Goal: Contribute content: Add original content to the website for others to see

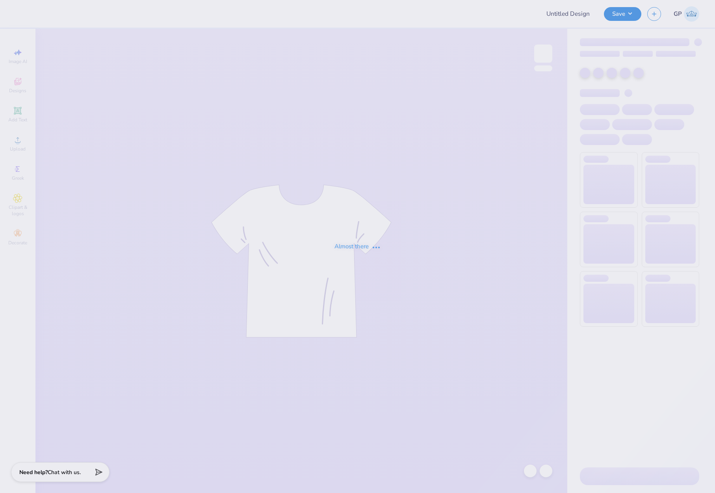
type input "Social shirts"
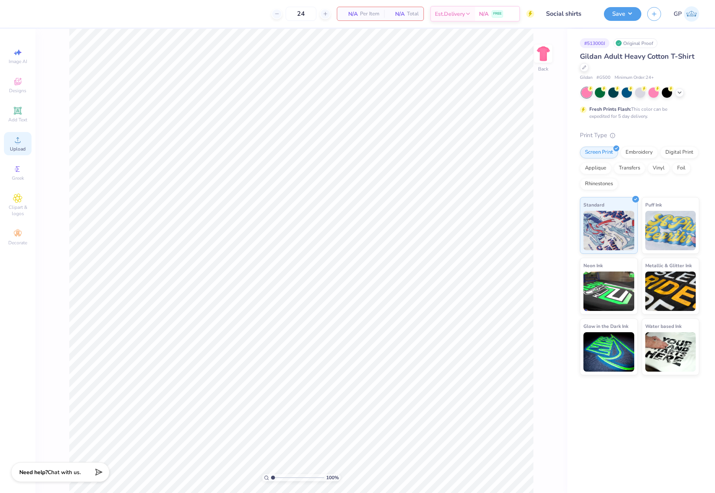
click at [20, 143] on icon at bounding box center [18, 140] width 6 height 6
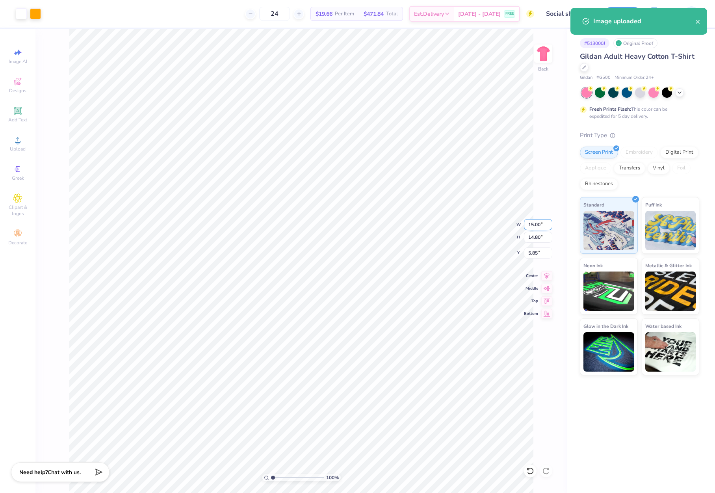
click at [539, 223] on input "15.00" at bounding box center [538, 224] width 28 height 11
type input "3.50"
type input "3.45"
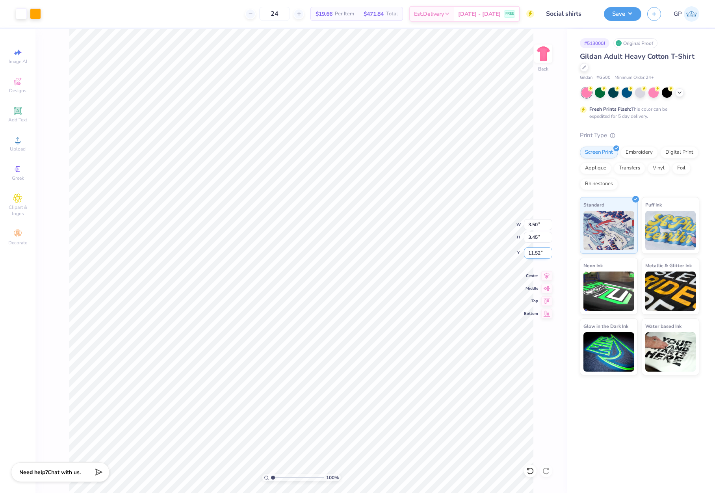
click at [538, 254] on input "11.52" at bounding box center [538, 252] width 28 height 11
type input "3.00"
click at [543, 56] on img at bounding box center [544, 54] width 32 height 32
click at [19, 144] on div "Upload" at bounding box center [18, 143] width 28 height 23
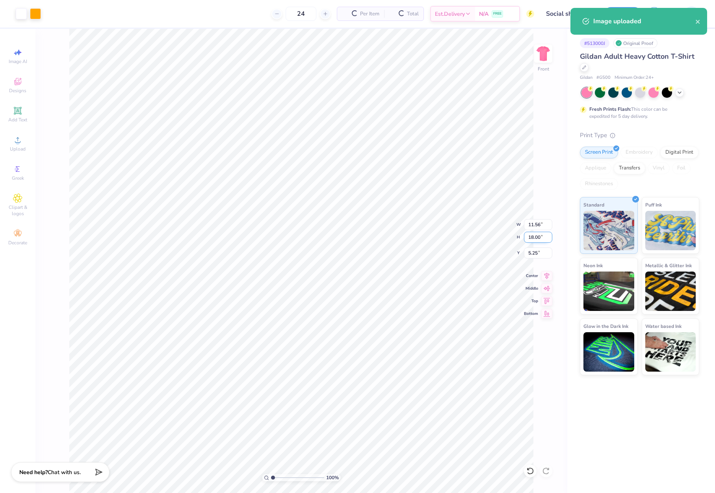
click at [535, 241] on input "18.00" at bounding box center [538, 237] width 28 height 11
type input "15.00"
type input "9.64"
click at [537, 251] on input "6.75" at bounding box center [538, 252] width 28 height 11
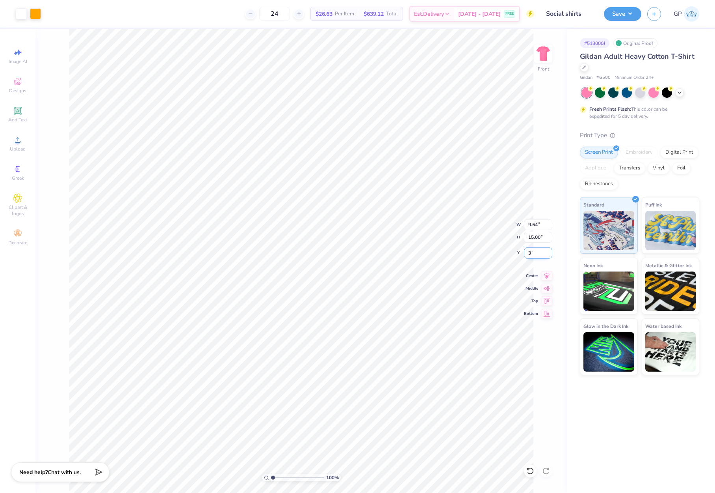
type input "3.00"
click at [35, 16] on div at bounding box center [35, 12] width 11 height 11
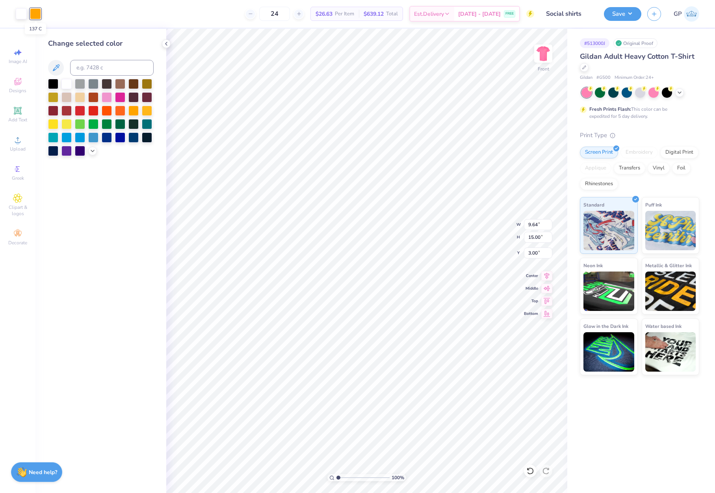
click at [35, 16] on div at bounding box center [35, 13] width 11 height 11
click at [106, 110] on div at bounding box center [107, 110] width 10 height 10
click at [117, 111] on div at bounding box center [120, 110] width 10 height 10
click at [165, 196] on div "Change selected color" at bounding box center [100, 261] width 131 height 464
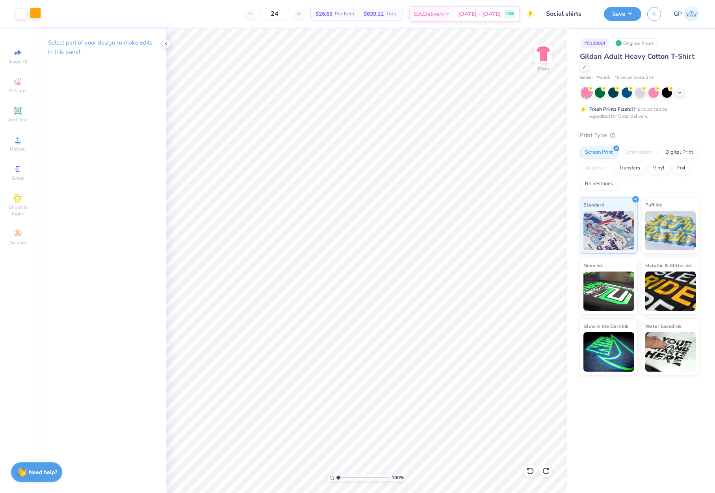
click at [36, 17] on div at bounding box center [35, 12] width 11 height 11
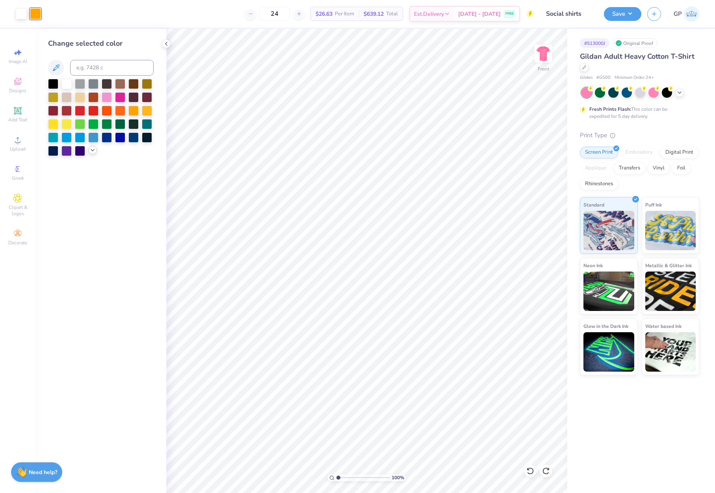
click at [90, 151] on icon at bounding box center [92, 150] width 6 height 6
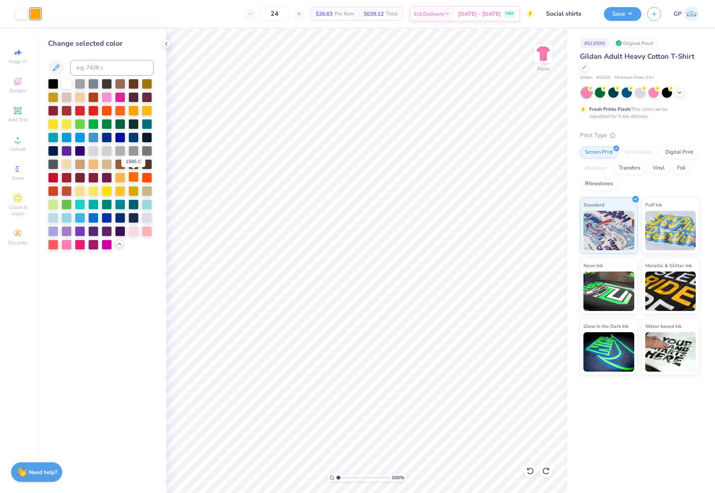
click at [133, 179] on div at bounding box center [133, 177] width 10 height 10
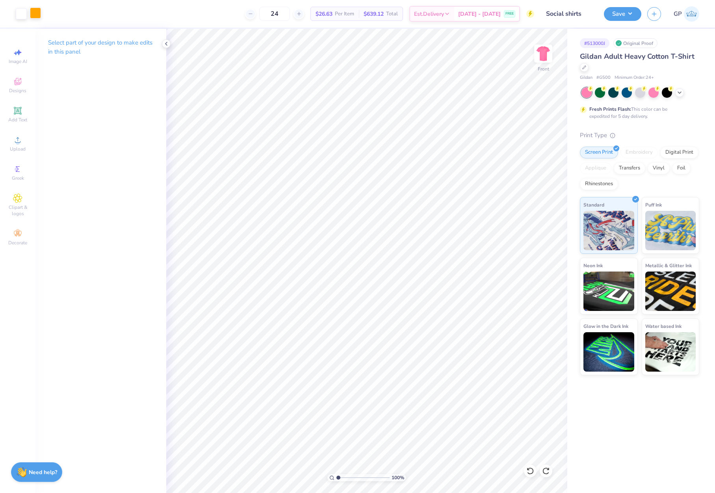
click at [38, 17] on div at bounding box center [35, 12] width 11 height 11
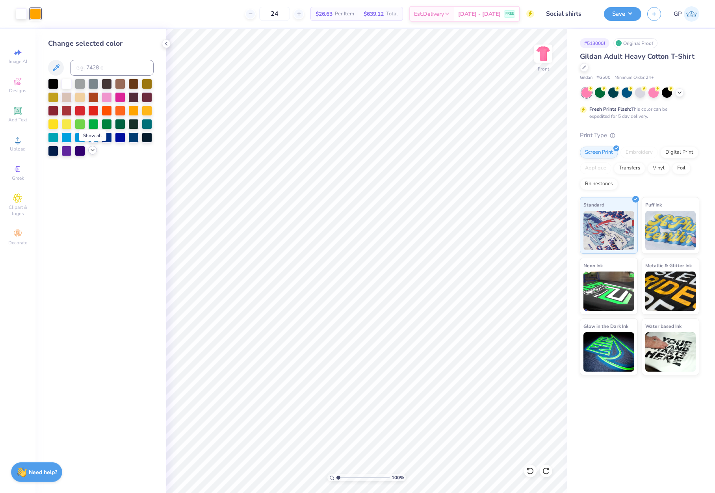
click at [91, 149] on icon at bounding box center [92, 150] width 6 height 6
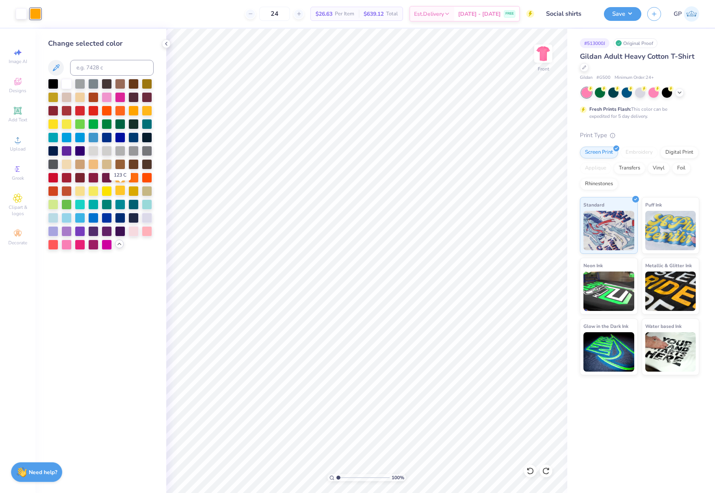
click at [121, 191] on div at bounding box center [120, 190] width 10 height 10
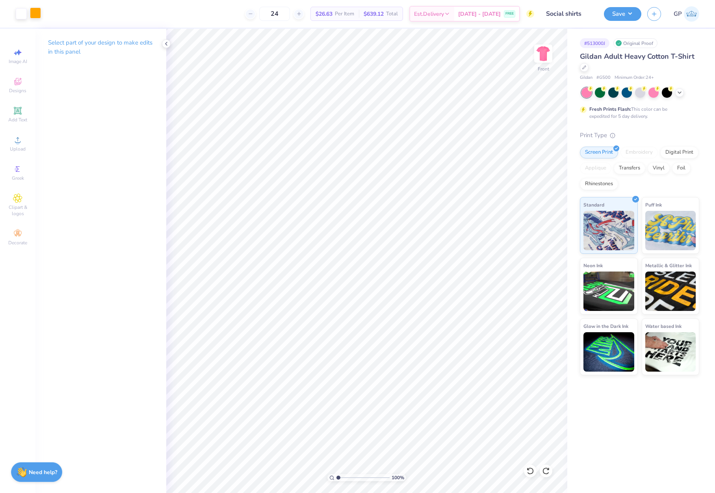
click at [36, 15] on div at bounding box center [35, 12] width 11 height 11
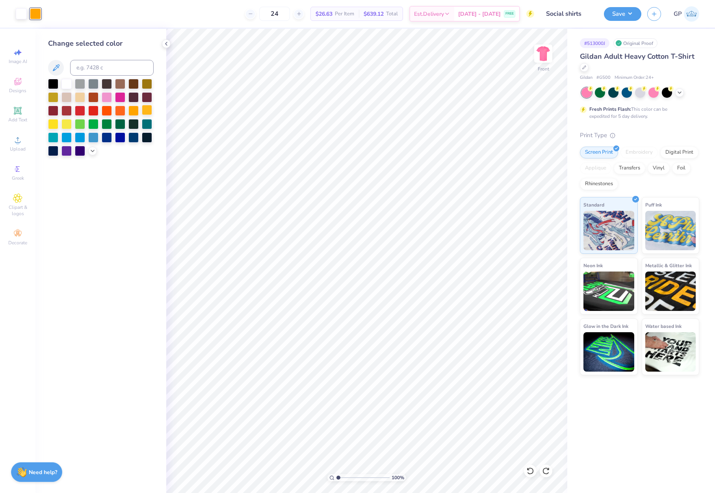
click at [145, 110] on div at bounding box center [147, 110] width 10 height 10
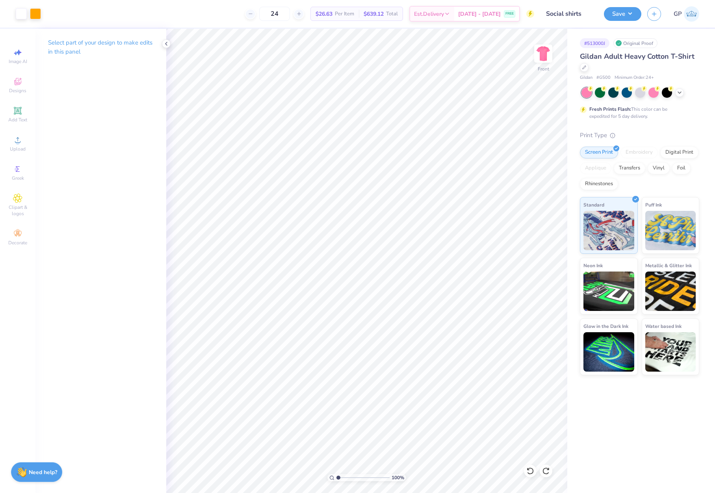
click at [148, 90] on div "Select part of your design to make edits in this panel" at bounding box center [100, 261] width 131 height 464
click at [34, 14] on div at bounding box center [35, 12] width 11 height 11
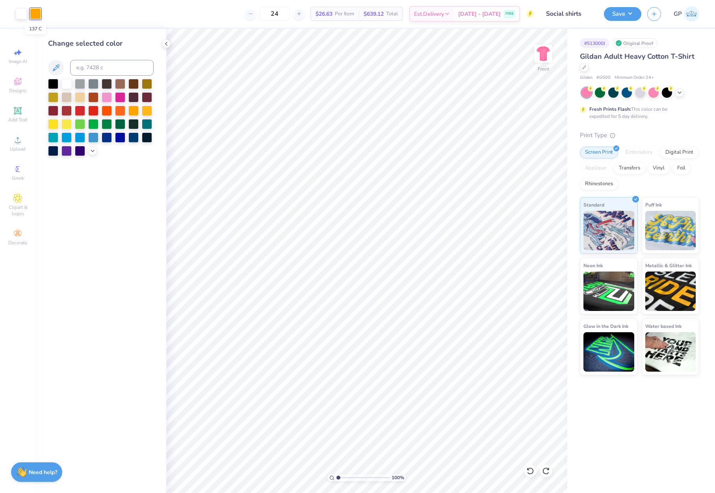
click at [34, 14] on div at bounding box center [35, 13] width 11 height 11
click at [148, 112] on div at bounding box center [147, 110] width 10 height 10
click at [544, 57] on img at bounding box center [544, 54] width 32 height 32
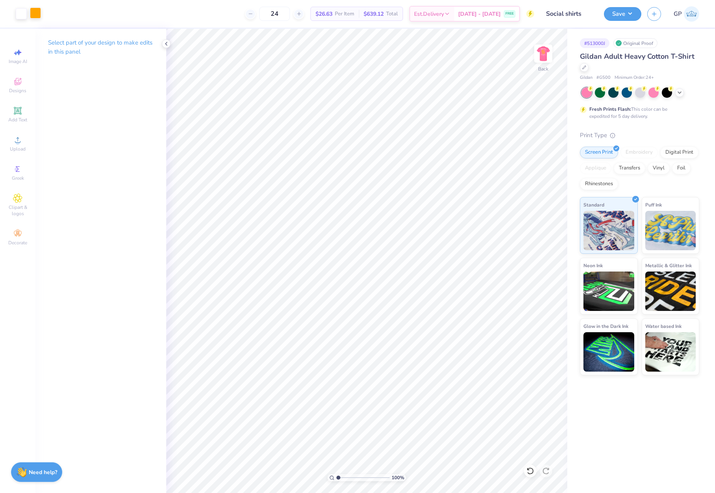
click at [35, 11] on div at bounding box center [35, 12] width 11 height 11
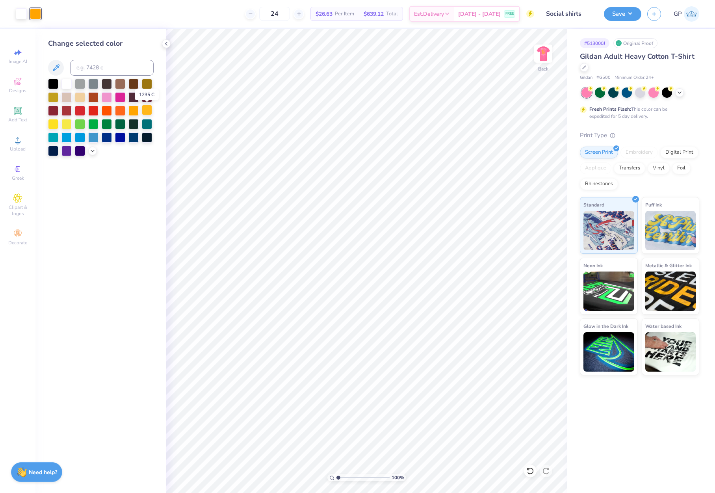
click at [147, 111] on div at bounding box center [147, 110] width 10 height 10
click at [612, 17] on button "Save" at bounding box center [622, 13] width 37 height 14
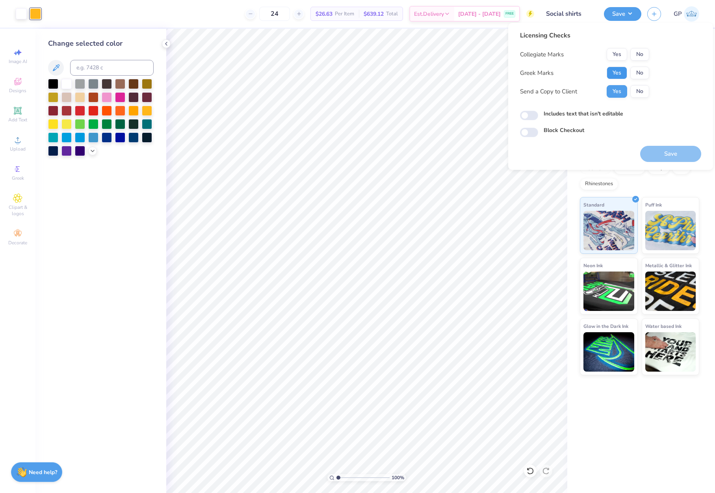
click at [614, 71] on button "Yes" at bounding box center [617, 73] width 20 height 13
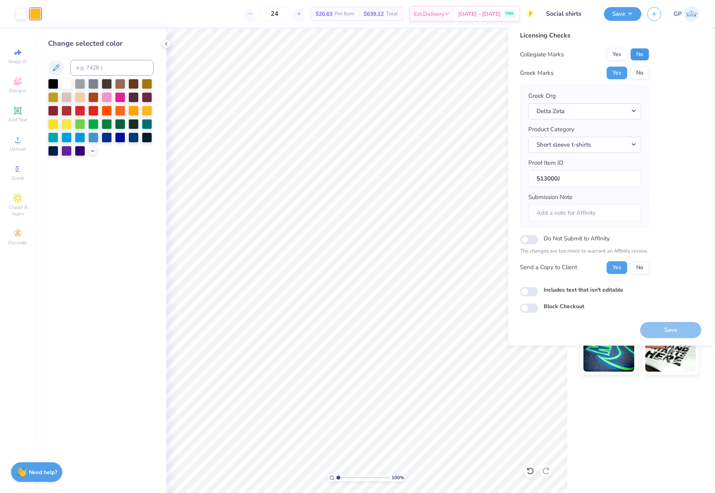
click at [639, 56] on button "No" at bounding box center [639, 54] width 19 height 13
click at [529, 292] on input "Includes text that isn't editable" at bounding box center [529, 291] width 18 height 9
checkbox input "true"
click at [672, 329] on button "Save" at bounding box center [670, 330] width 61 height 16
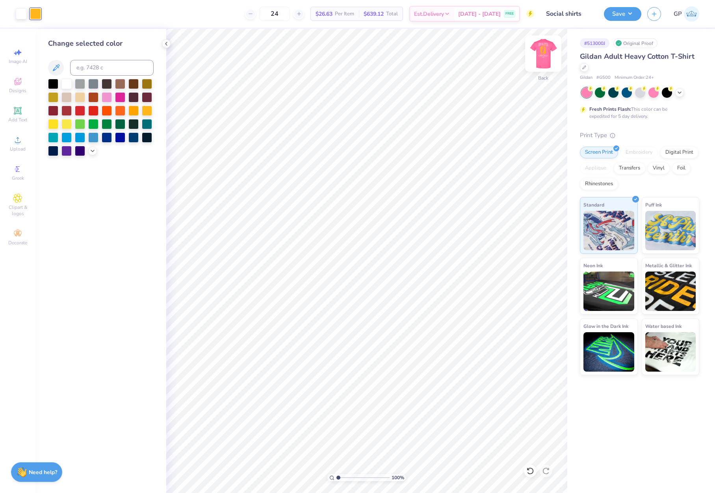
click at [543, 58] on img at bounding box center [544, 54] width 32 height 32
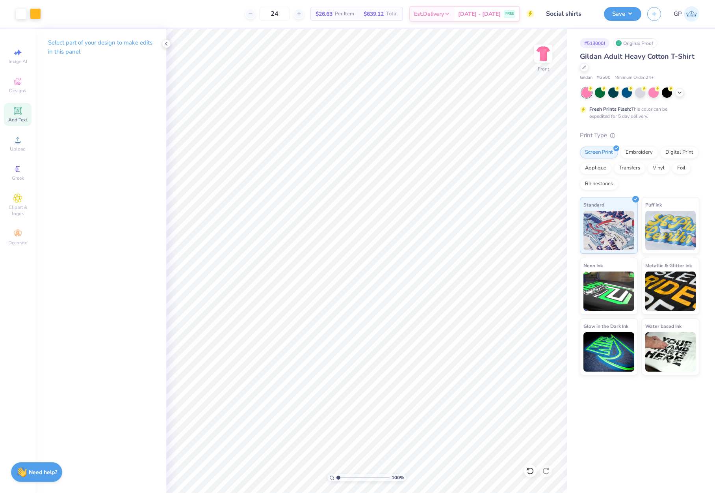
click at [18, 117] on span "Add Text" at bounding box center [17, 120] width 19 height 6
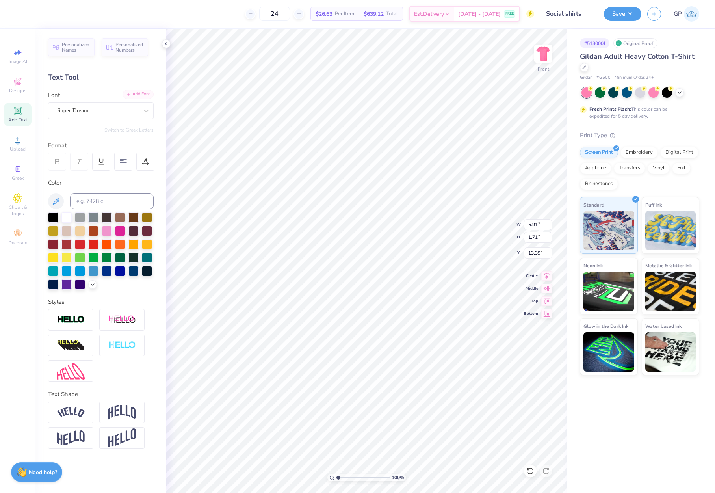
click at [131, 95] on div "Add Font" at bounding box center [138, 94] width 31 height 9
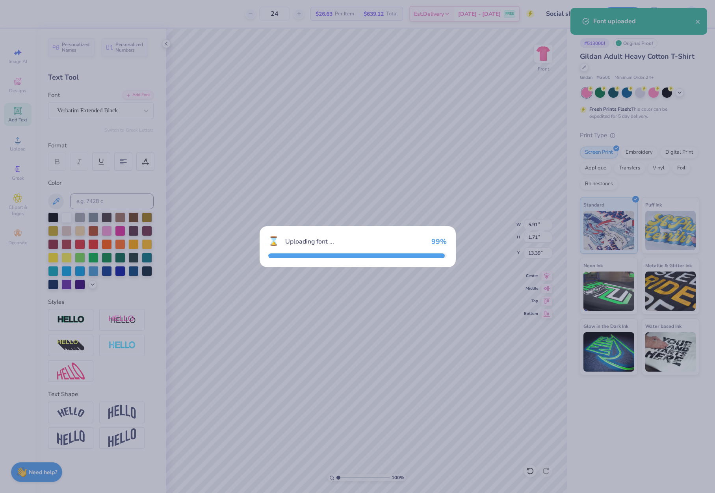
type input "9.15"
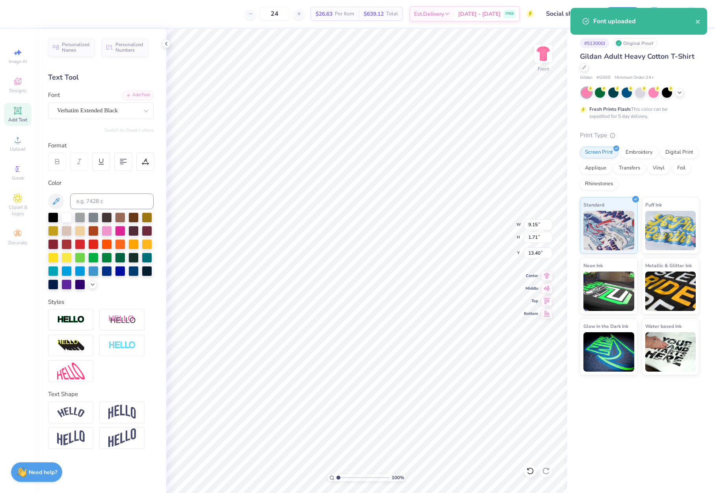
type input "17.95"
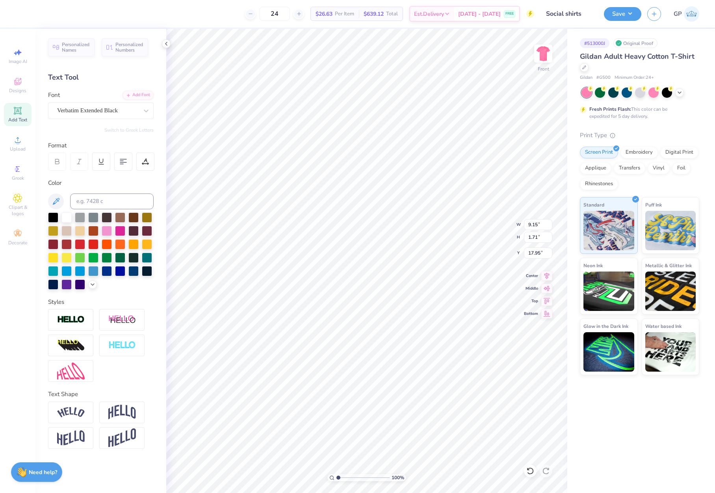
type textarea "September 27th, 2025"
type textarea "SEPTEMBER 27th, 2025"
type input "0.87"
type input "18.37"
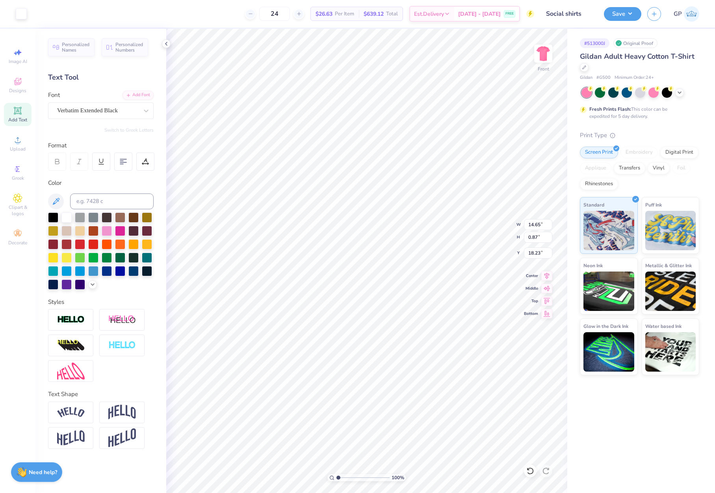
scroll to position [7, 1]
type input "7.26"
type input "0.43"
type input "17.55"
click at [519, 235] on div "100 % Front W 9.64 9.64 " H 14.98 14.98 " Y 3.00 3.00 " Center Middle Top Bottom" at bounding box center [366, 261] width 401 height 464
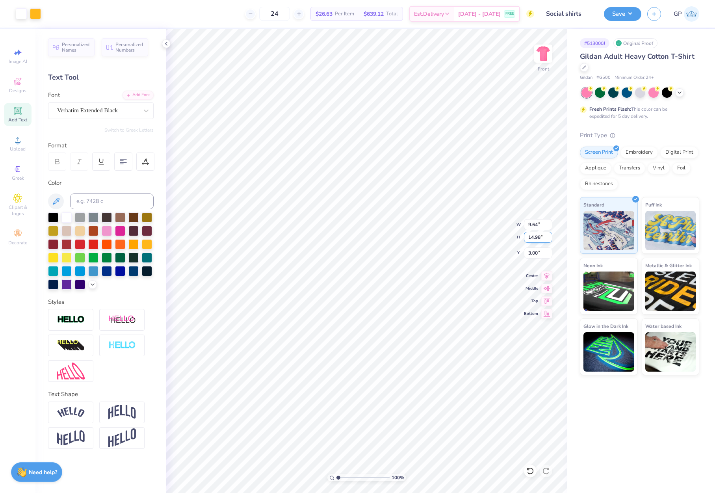
click at [534, 238] on input "14.98" at bounding box center [538, 237] width 28 height 11
type input "15"
type input "9.65"
type input "15.00"
click at [535, 254] on input "2.99" at bounding box center [538, 252] width 28 height 11
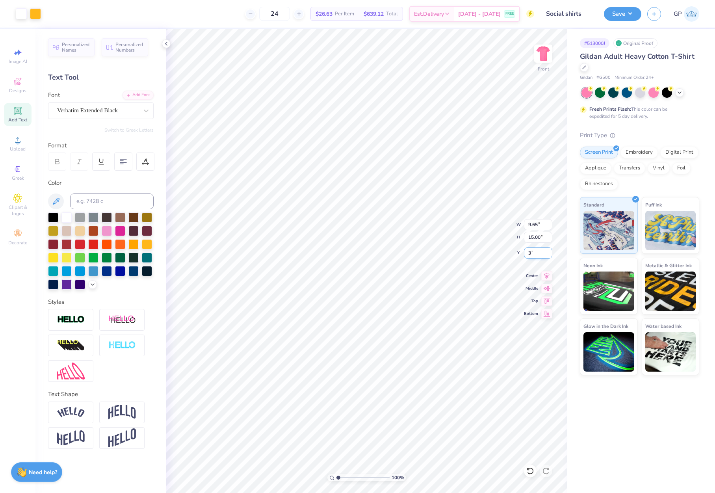
type input "3.00"
click at [615, 16] on button "Save" at bounding box center [622, 13] width 37 height 14
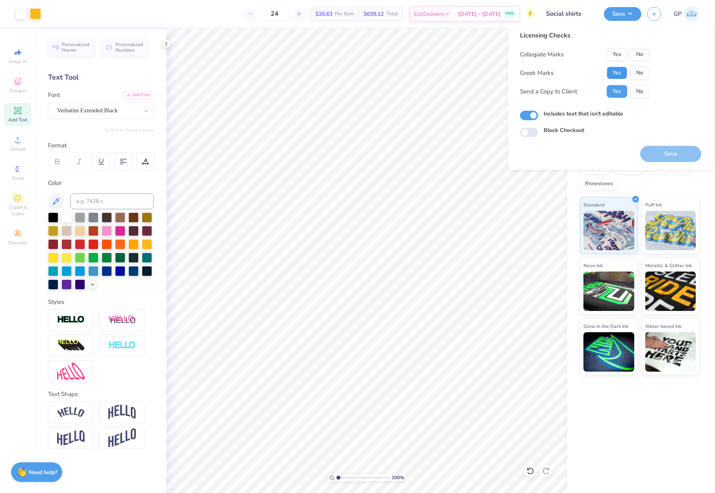
click at [620, 71] on button "Yes" at bounding box center [617, 73] width 20 height 13
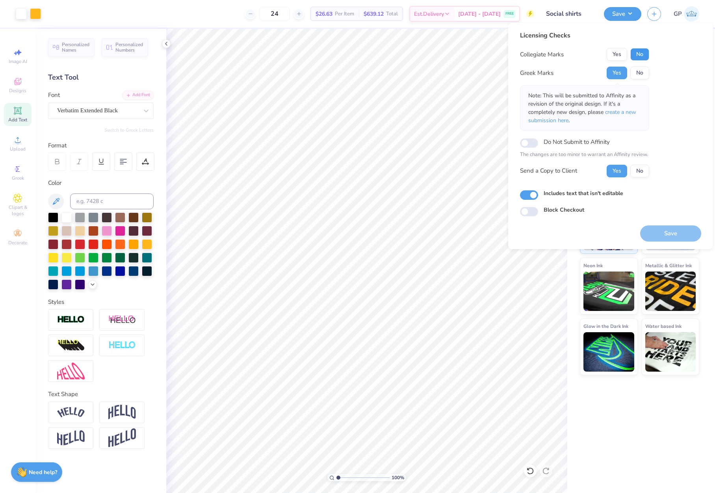
click at [641, 52] on button "No" at bounding box center [639, 54] width 19 height 13
click at [668, 231] on button "Save" at bounding box center [670, 233] width 61 height 16
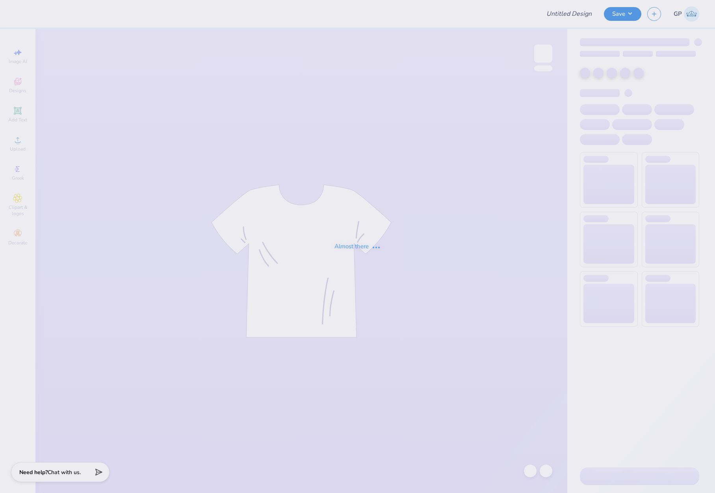
type input "Social shirts"
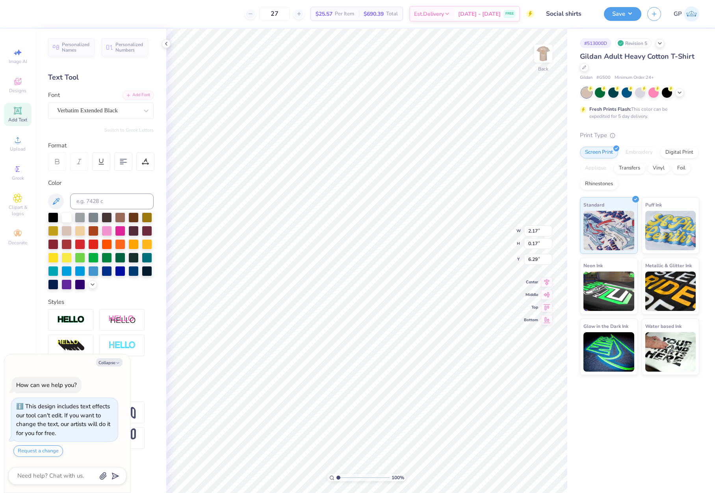
scroll to position [6, 2]
click at [537, 58] on img at bounding box center [544, 54] width 32 height 32
type textarea "x"
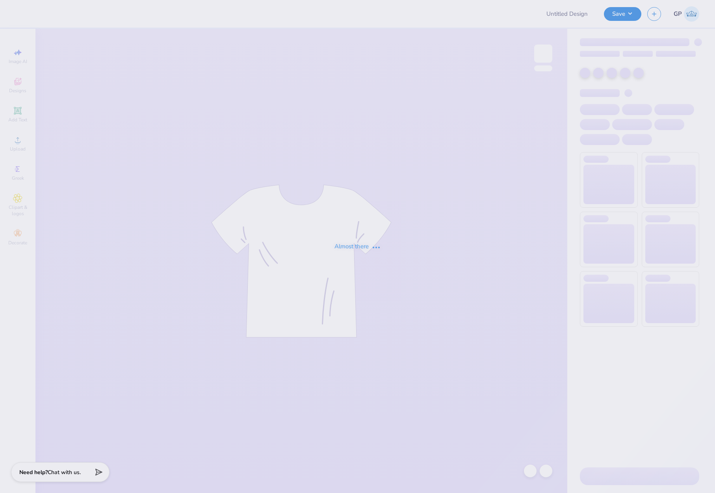
type input "ADPI House"
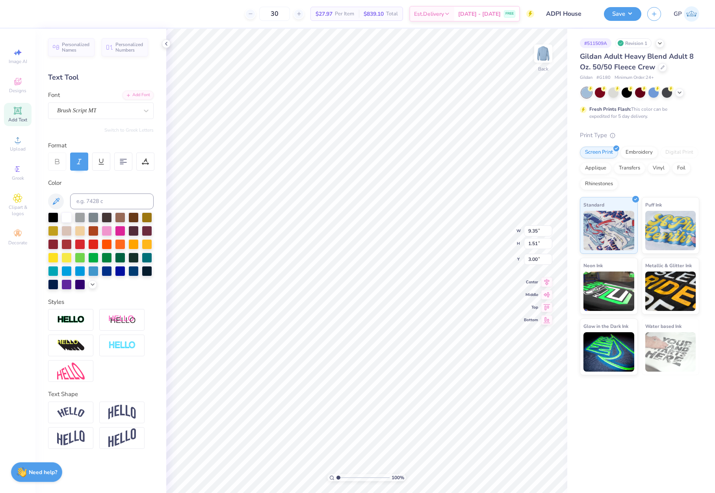
type input "11.00"
type input "6.01"
type input "4.60"
click at [385, 266] on li "Download vector" at bounding box center [375, 264] width 62 height 15
type input "9.35"
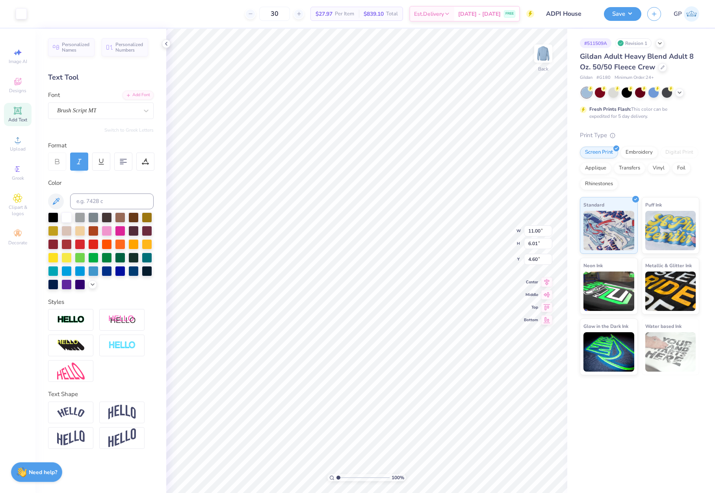
type input "1.51"
type input "3.00"
click at [541, 55] on img at bounding box center [544, 54] width 32 height 32
click at [21, 143] on icon at bounding box center [17, 139] width 9 height 9
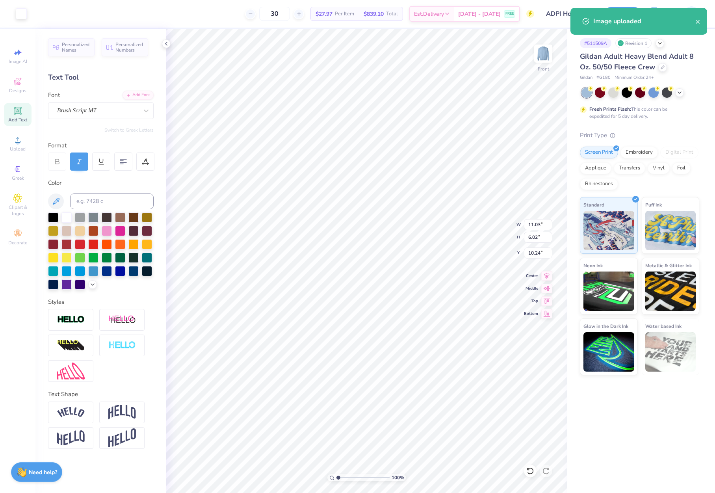
type input "4.68"
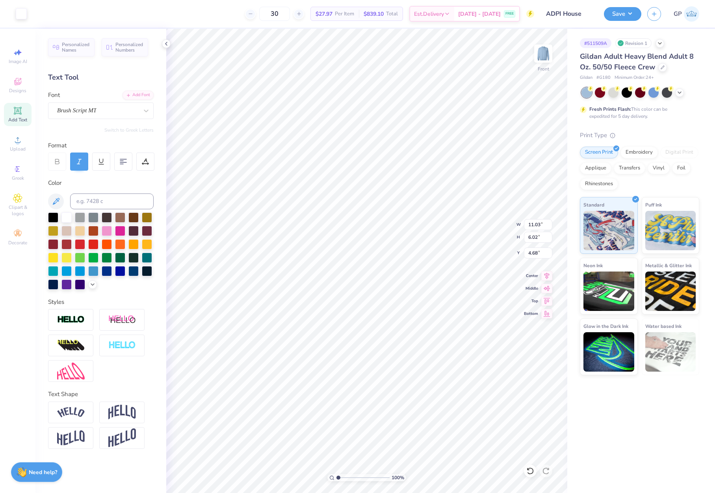
click at [21, 118] on span "Add Text" at bounding box center [17, 120] width 19 height 6
type input "5.91"
type input "1.71"
type input "12.39"
click at [130, 97] on div "Add Font" at bounding box center [138, 94] width 31 height 9
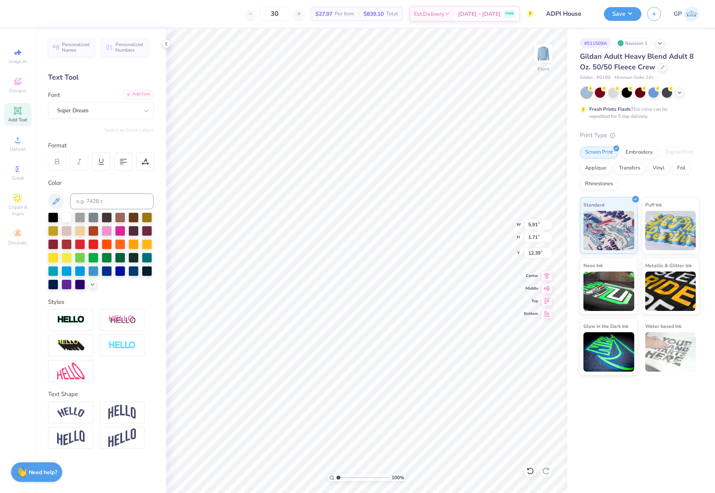
click at [137, 90] on div "Add Font" at bounding box center [138, 94] width 31 height 9
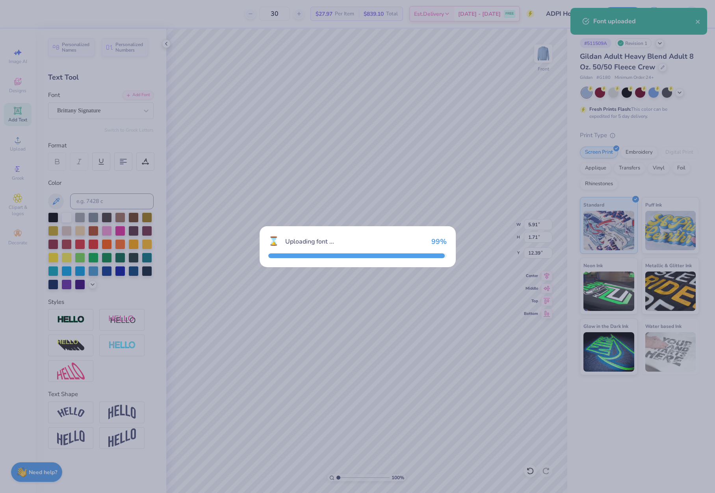
type input "8.65"
type input "4.41"
type input "11.05"
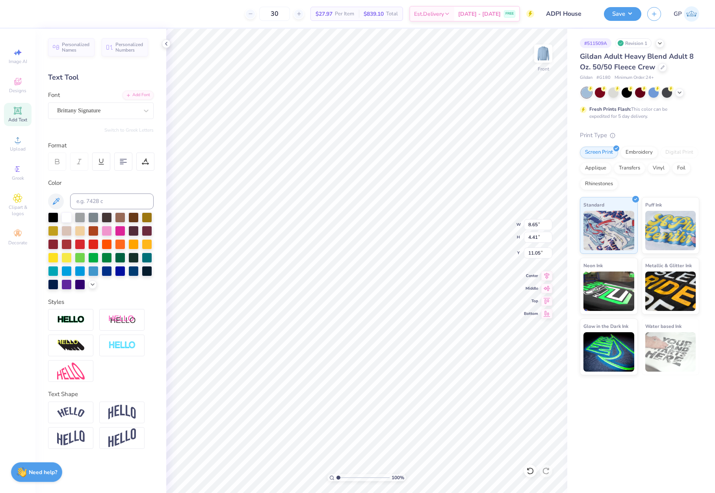
scroll to position [7, 3]
type textarea "Alpha Delta Pi"
type input "2.31"
type input "11.03"
type input "6.02"
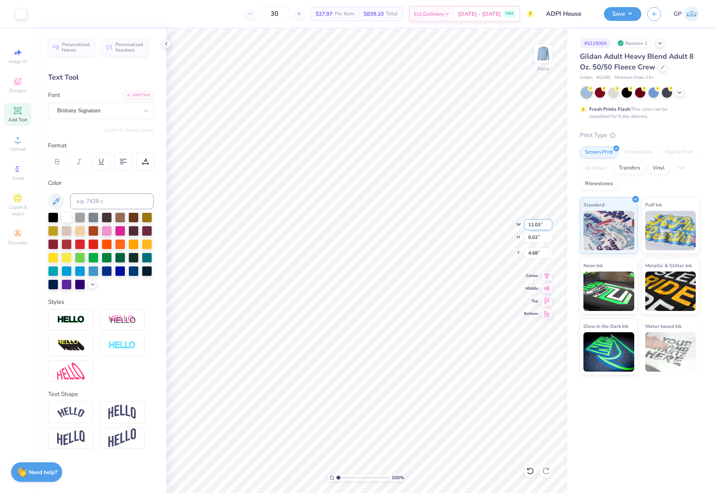
type input "6.29"
click at [534, 222] on input "11.03" at bounding box center [538, 224] width 28 height 11
type input "12.00"
type input "6.55"
type input "6.02"
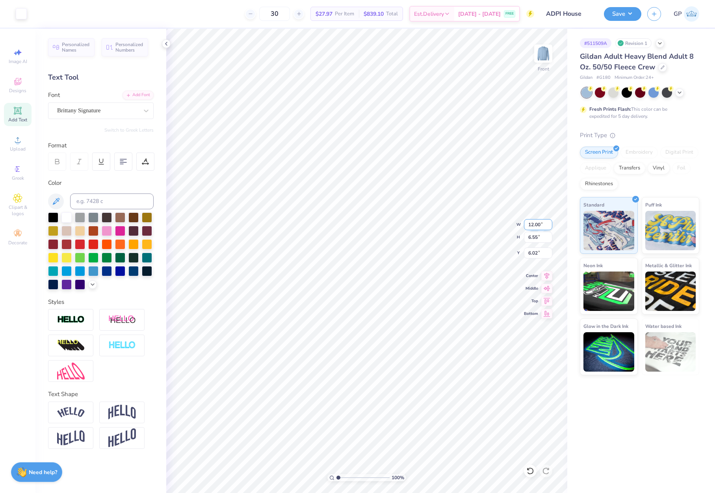
type input "14.38"
type input "4.22"
type input "2.31"
click at [539, 221] on input "14.38" at bounding box center [538, 224] width 28 height 11
type input "12.00"
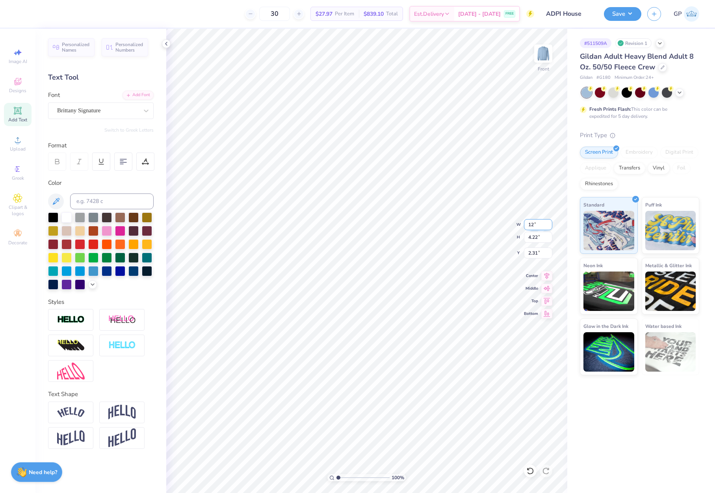
type input "3.52"
click at [539, 251] on input "2.66" at bounding box center [538, 252] width 28 height 11
type input "3.00"
type input "6.55"
type input "6.52"
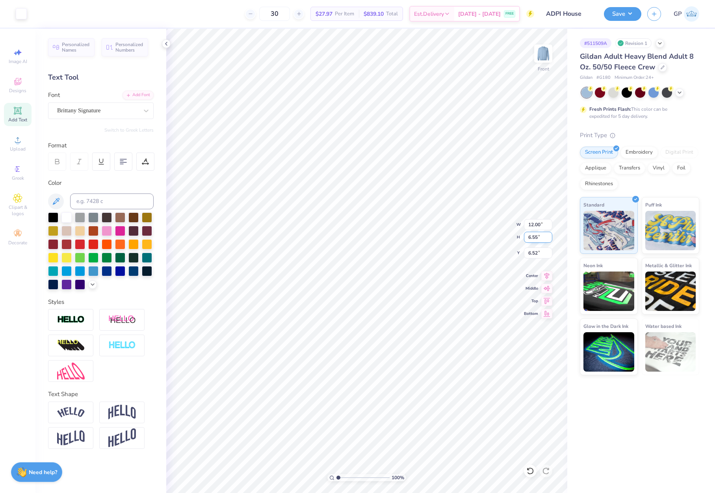
type input "3.52"
type input "3.00"
type input "7.59"
type input "2.23"
type input "12.00"
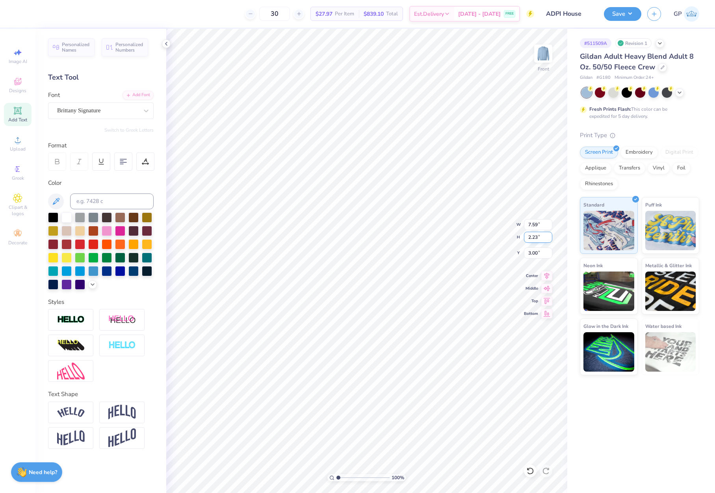
type input "6.55"
type input "5.40"
click at [540, 51] on img at bounding box center [544, 54] width 32 height 32
click at [20, 143] on icon at bounding box center [17, 139] width 9 height 9
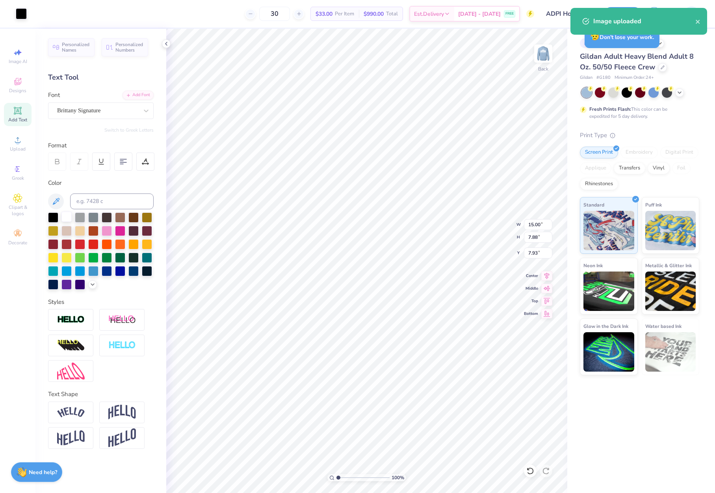
click at [66, 214] on div at bounding box center [66, 217] width 10 height 10
click at [23, 13] on div at bounding box center [21, 12] width 11 height 11
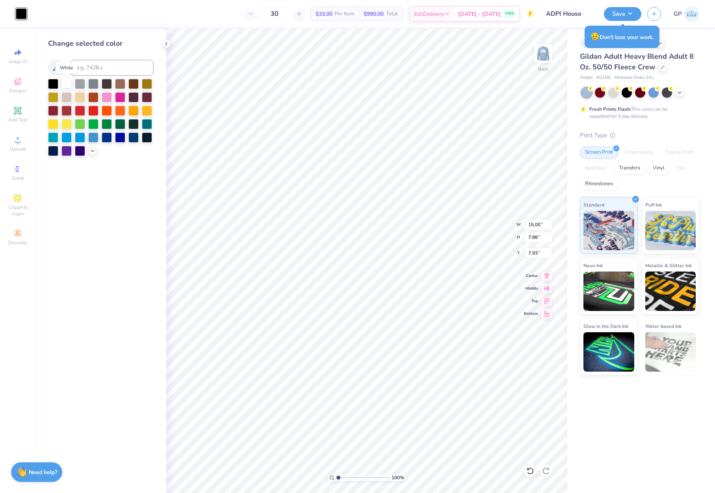
click at [64, 83] on div at bounding box center [66, 83] width 10 height 10
click at [539, 223] on input "15.00" at bounding box center [538, 224] width 28 height 11
click at [539, 227] on input "15.00" at bounding box center [538, 224] width 28 height 11
type input "3.50"
type input "1.84"
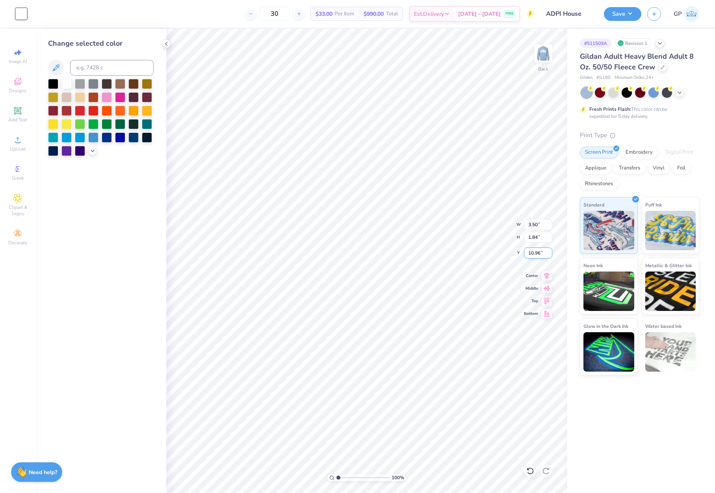
click at [540, 252] on input "10.96" at bounding box center [538, 252] width 28 height 11
type input "3.00"
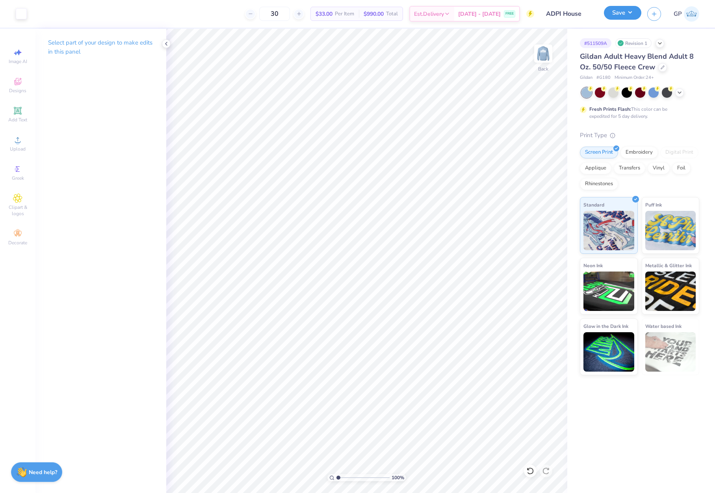
click at [608, 18] on button "Save" at bounding box center [622, 13] width 37 height 14
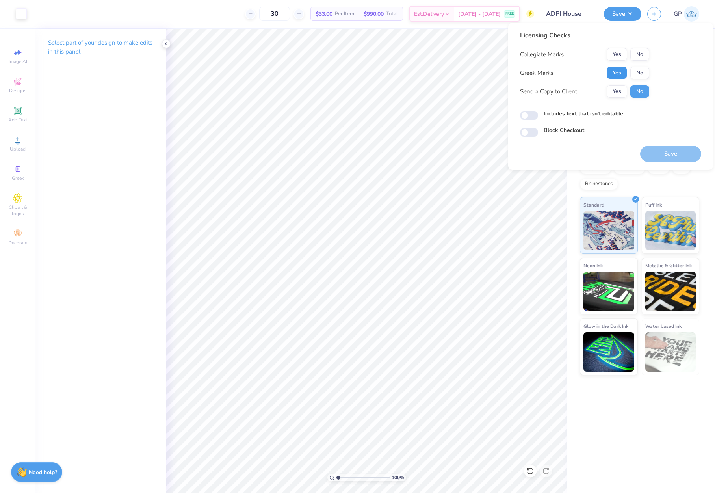
click at [610, 78] on button "Yes" at bounding box center [617, 73] width 20 height 13
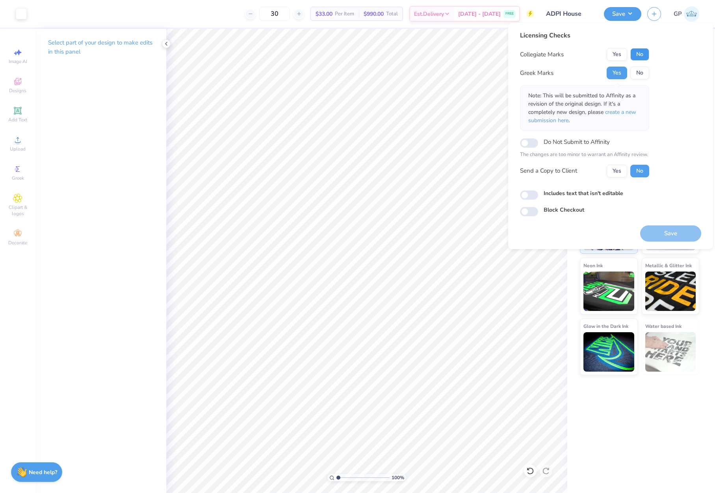
click at [639, 56] on button "No" at bounding box center [639, 54] width 19 height 13
click at [661, 231] on button "Save" at bounding box center [670, 233] width 61 height 16
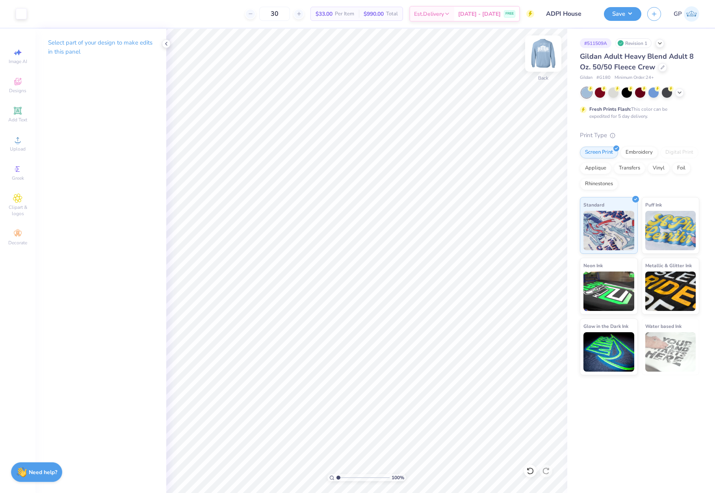
click at [542, 56] on img at bounding box center [544, 54] width 32 height 32
click at [14, 143] on icon at bounding box center [17, 139] width 9 height 9
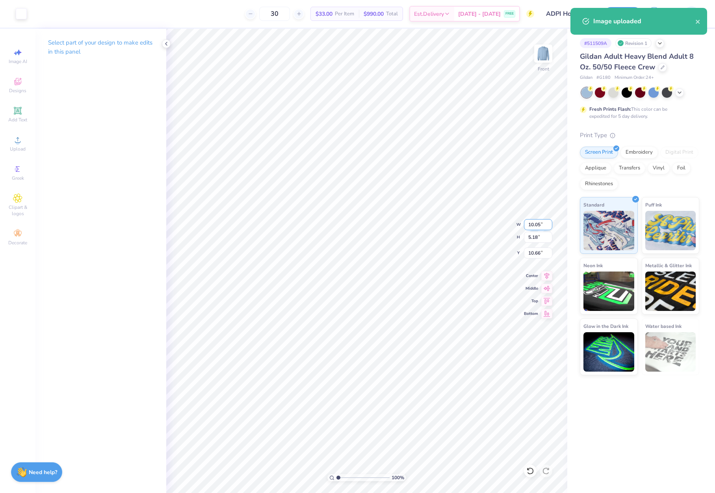
click at [535, 221] on input "10.05" at bounding box center [538, 224] width 28 height 11
type input "12.00"
type input "6.19"
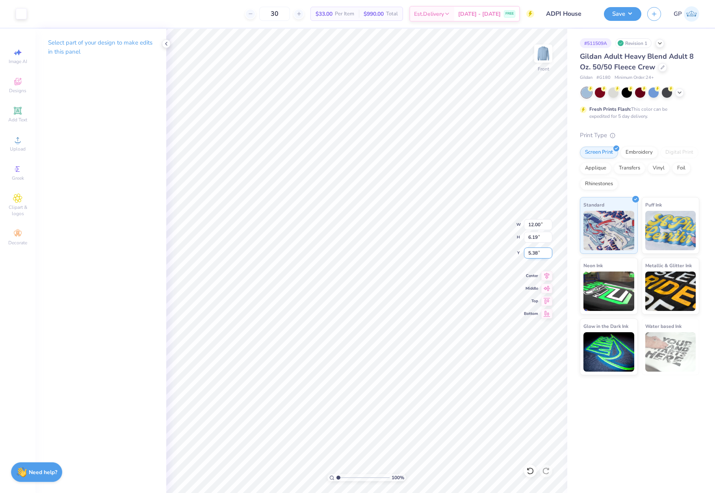
type input "5.23"
click at [618, 14] on button "Save" at bounding box center [622, 13] width 37 height 14
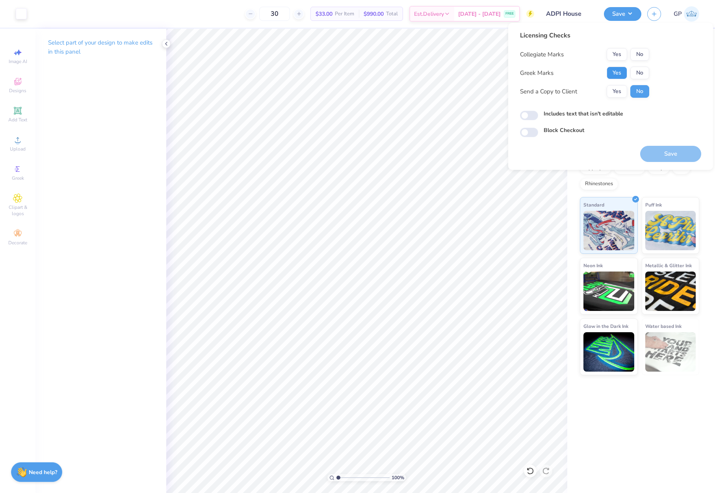
click at [616, 73] on button "Yes" at bounding box center [617, 73] width 20 height 13
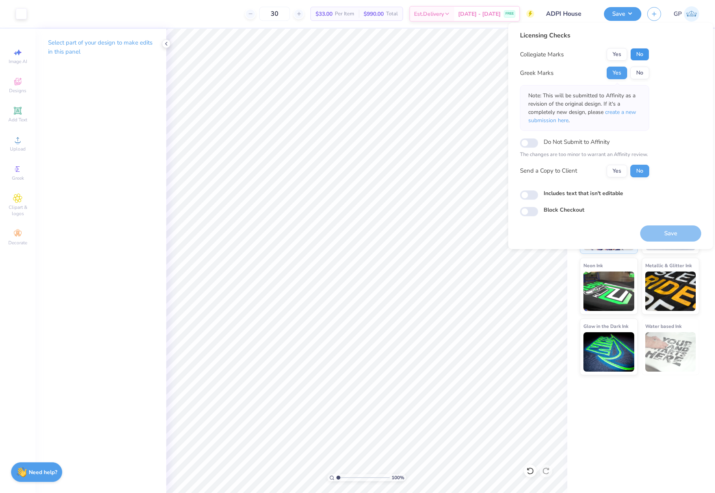
click at [637, 58] on button "No" at bounding box center [639, 54] width 19 height 13
click at [669, 239] on button "Save" at bounding box center [670, 233] width 61 height 16
